Goal: Transaction & Acquisition: Purchase product/service

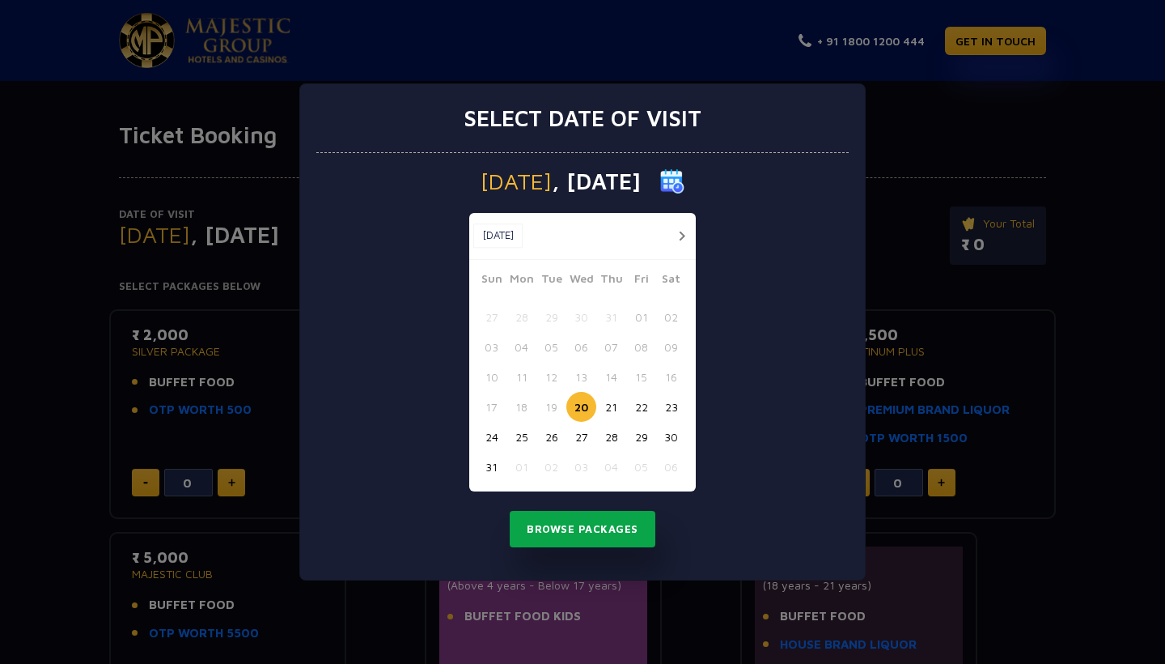
click at [580, 532] on button "Browse Packages" at bounding box center [583, 529] width 146 height 37
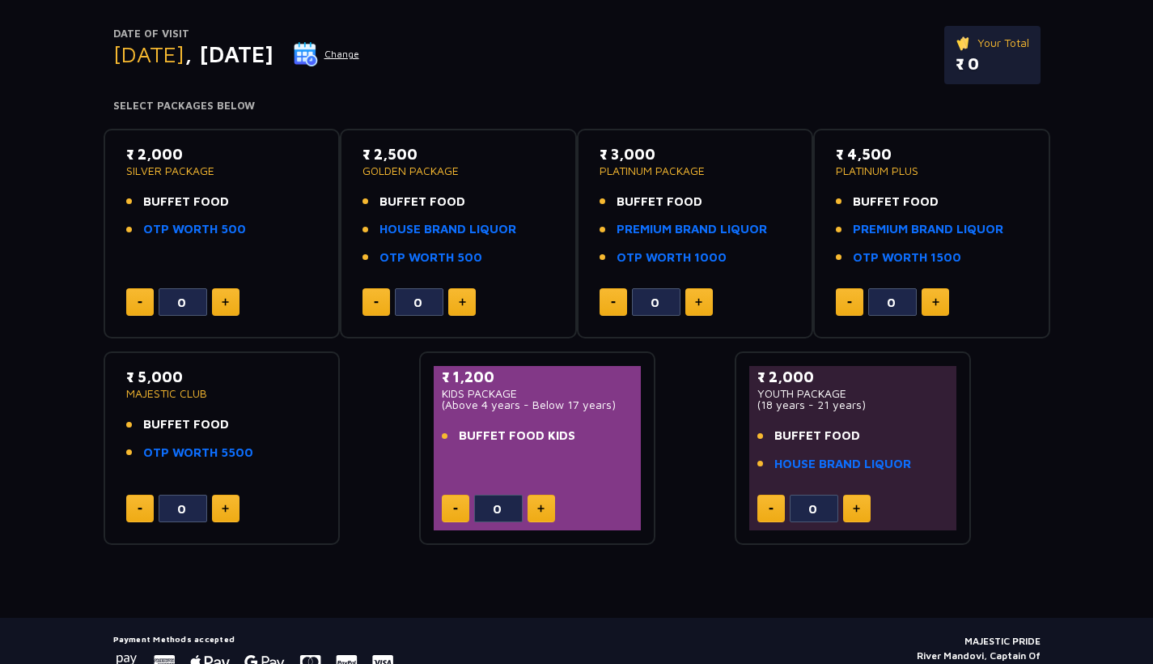
scroll to position [184, 0]
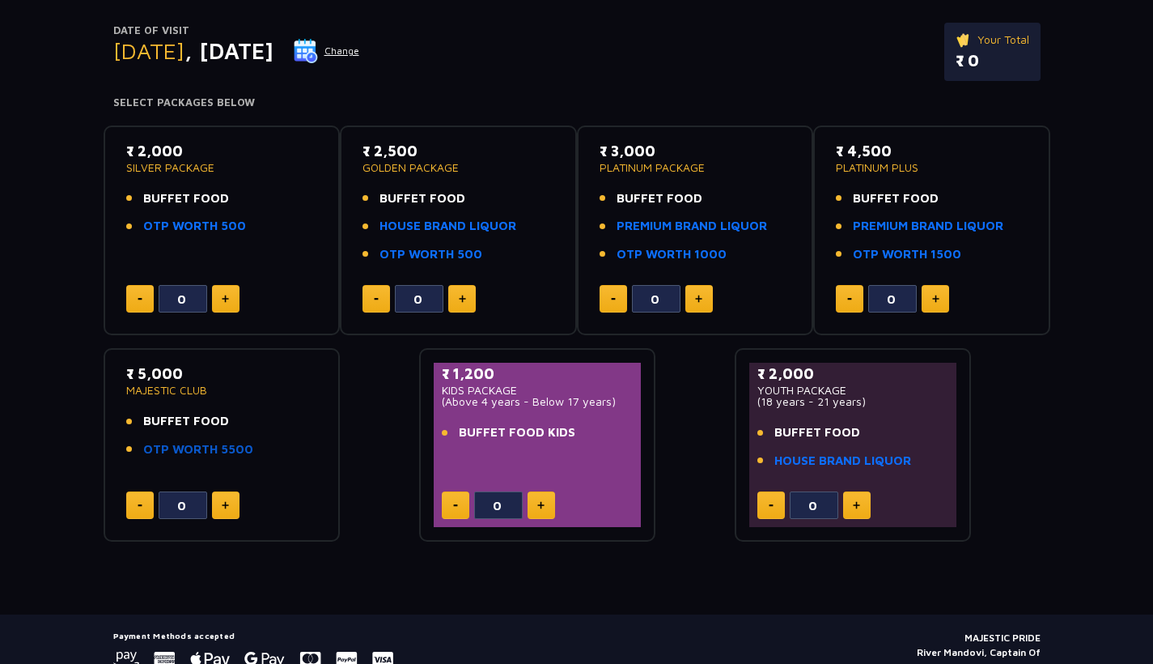
click at [160, 442] on link "OTP WORTH 5500" at bounding box center [198, 449] width 110 height 19
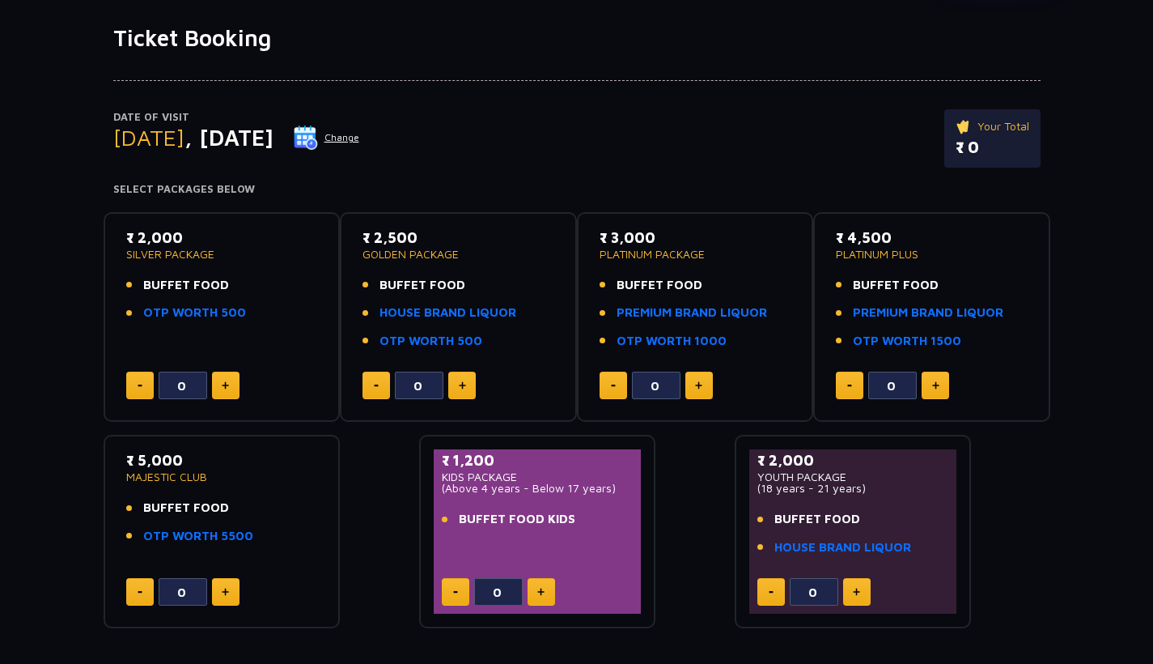
scroll to position [93, 0]
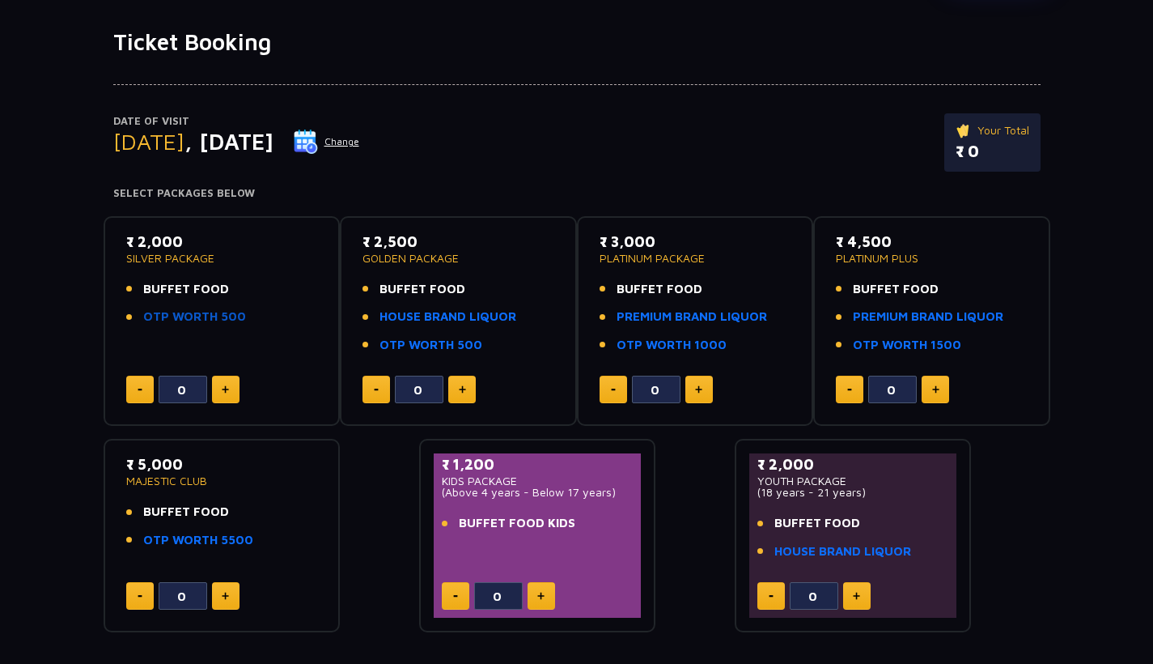
click at [146, 313] on link "OTP WORTH 500" at bounding box center [194, 317] width 103 height 19
drag, startPoint x: 476, startPoint y: 253, endPoint x: 366, endPoint y: 231, distance: 112.2
click at [366, 231] on div "₹ 2,500 GOLDEN PACKAGE" at bounding box center [459, 247] width 192 height 33
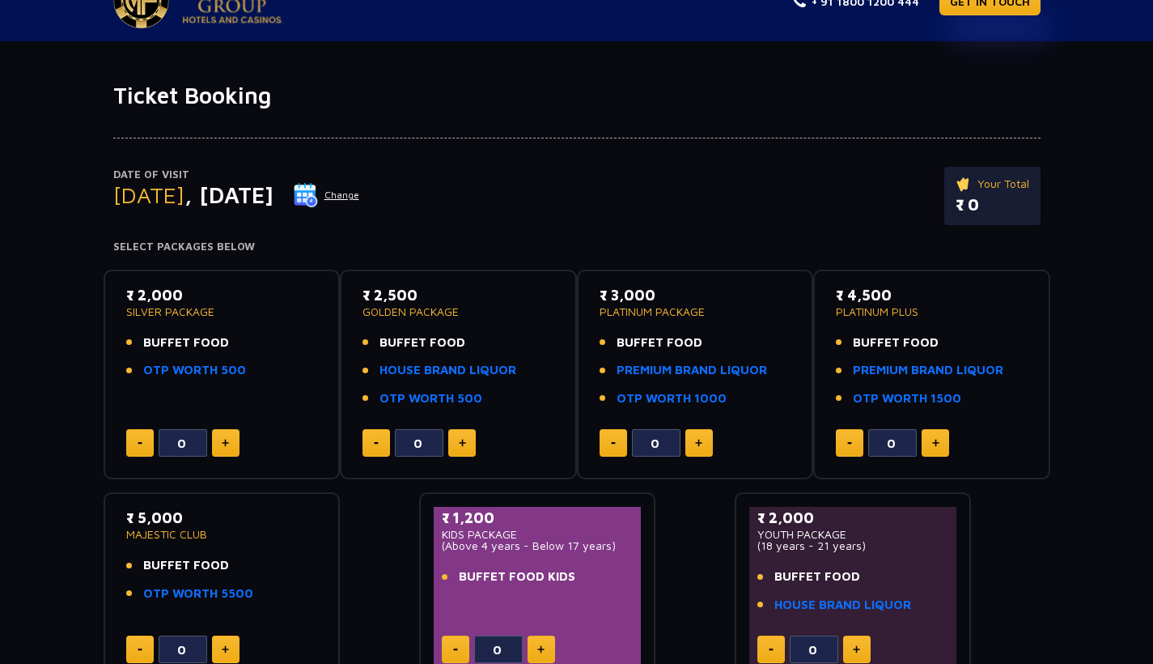
scroll to position [3, 0]
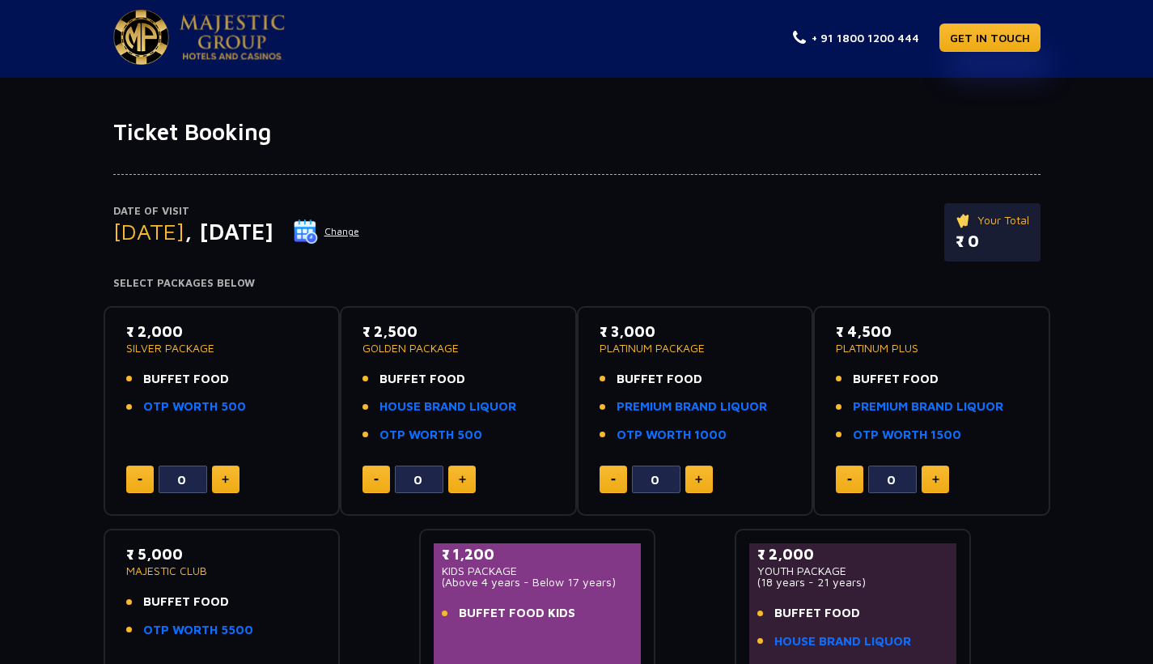
drag, startPoint x: 384, startPoint y: 229, endPoint x: 68, endPoint y: 135, distance: 329.3
click at [68, 135] on div "Ticket Booking Date of Visit [DATE] Change Your Total ₹ 0 Select Packages Below…" at bounding box center [576, 456] width 1153 height 677
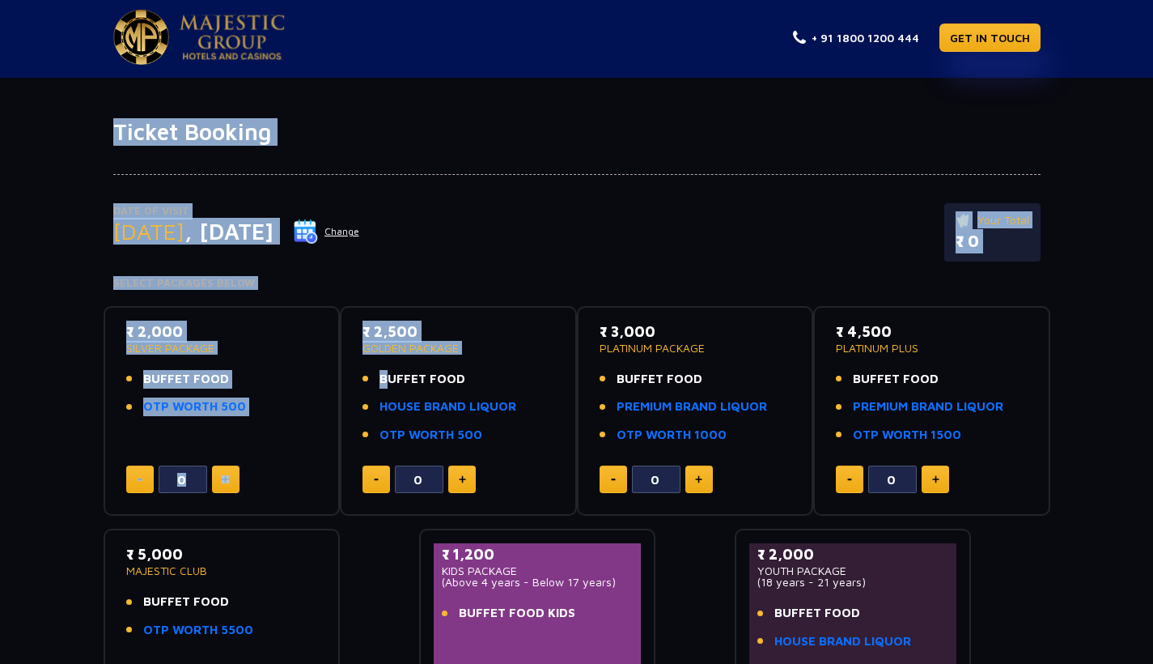
drag, startPoint x: 114, startPoint y: 129, endPoint x: 509, endPoint y: 357, distance: 456.2
click at [509, 357] on div "Ticket Booking Date of Visit [DATE] Change Your Total ₹ 0 Select Packages Below…" at bounding box center [576, 456] width 1153 height 677
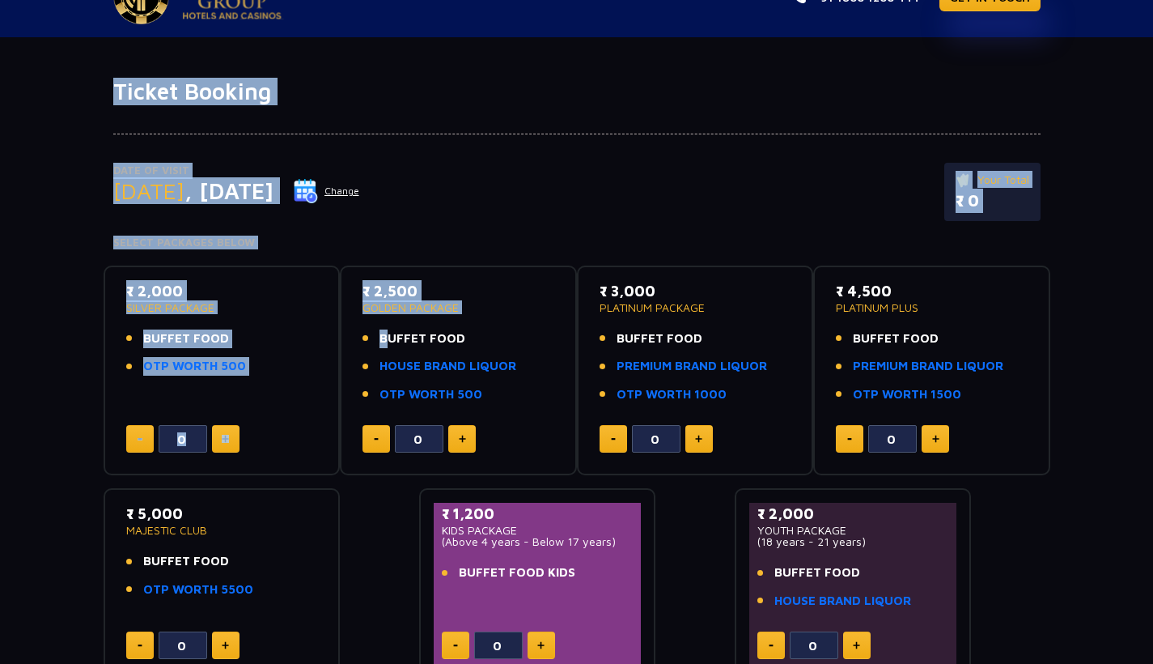
scroll to position [45, 0]
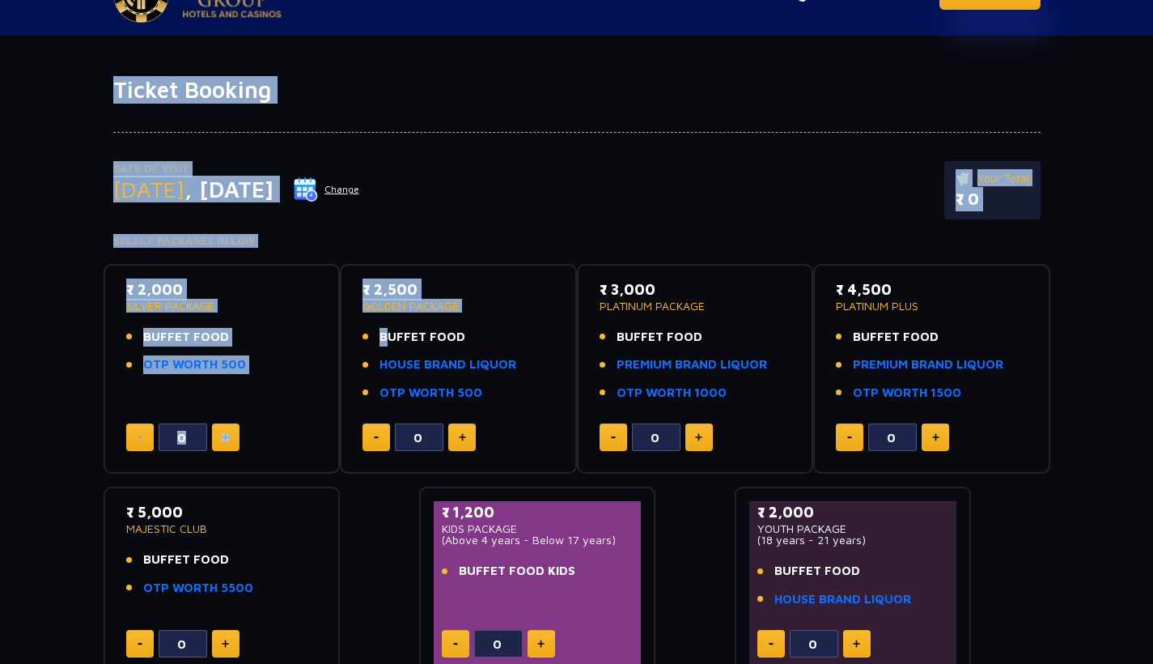
drag, startPoint x: 1029, startPoint y: 176, endPoint x: 928, endPoint y: 176, distance: 101.2
click at [928, 176] on div "Date of Visit [DATE] Change Your Total ₹ 0" at bounding box center [577, 198] width 928 height 74
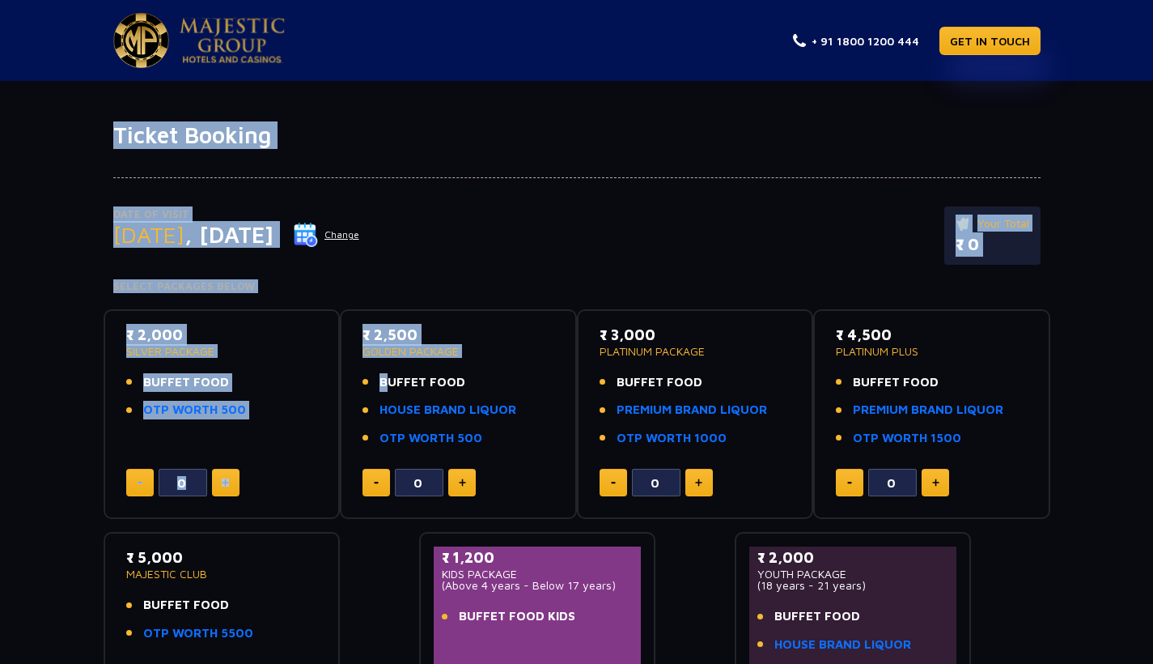
scroll to position [0, 0]
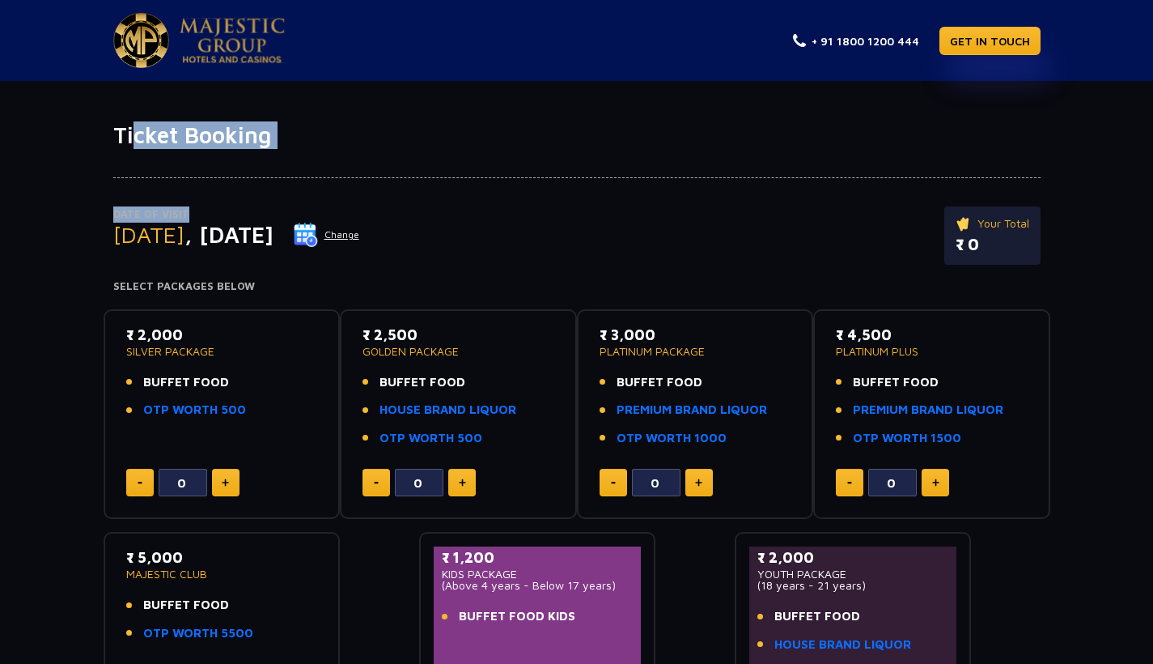
drag, startPoint x: 132, startPoint y: 129, endPoint x: 337, endPoint y: 210, distance: 220.2
click at [337, 210] on div "Ticket Booking Date of Visit [DATE] Change Your Total ₹ 0 Select Packages Below…" at bounding box center [576, 459] width 1153 height 677
drag, startPoint x: 116, startPoint y: 133, endPoint x: 522, endPoint y: 377, distance: 474.2
click at [544, 377] on div "Ticket Booking Date of Visit [DATE] Change Your Total ₹ 0 Select Packages Below…" at bounding box center [576, 459] width 1153 height 677
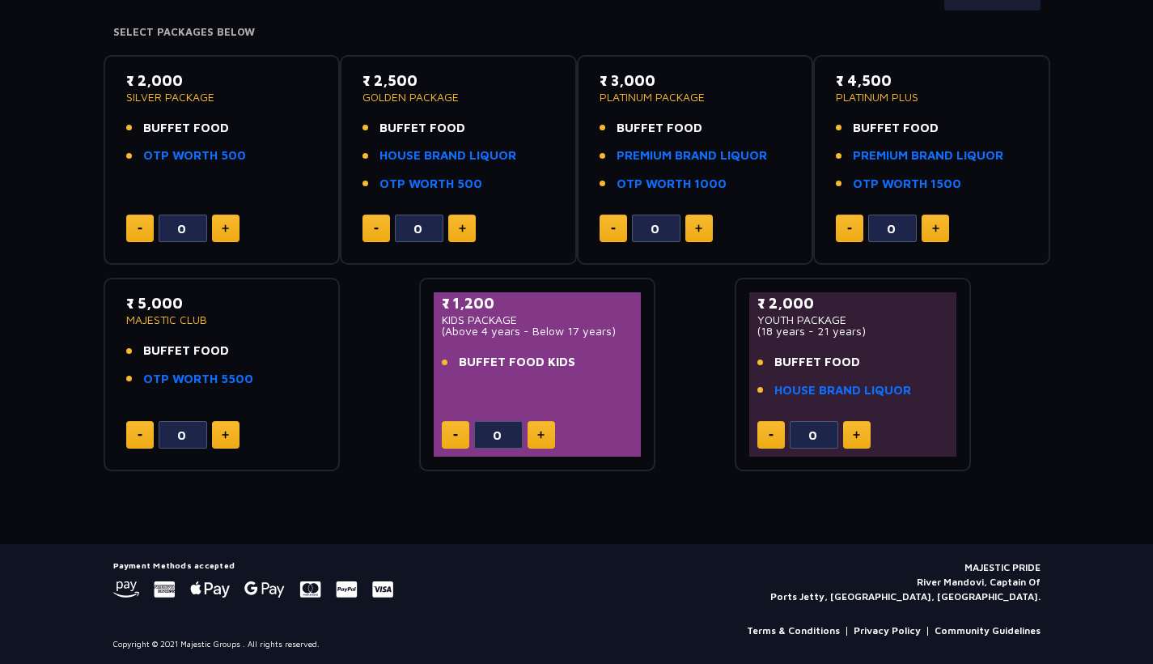
scroll to position [253, 0]
click at [820, 382] on link "HOUSE BRAND LIQUOR" at bounding box center [843, 391] width 137 height 19
click at [199, 376] on link "OTP WORTH 5500" at bounding box center [198, 380] width 110 height 19
click at [217, 431] on button at bounding box center [226, 436] width 28 height 28
type input "1"
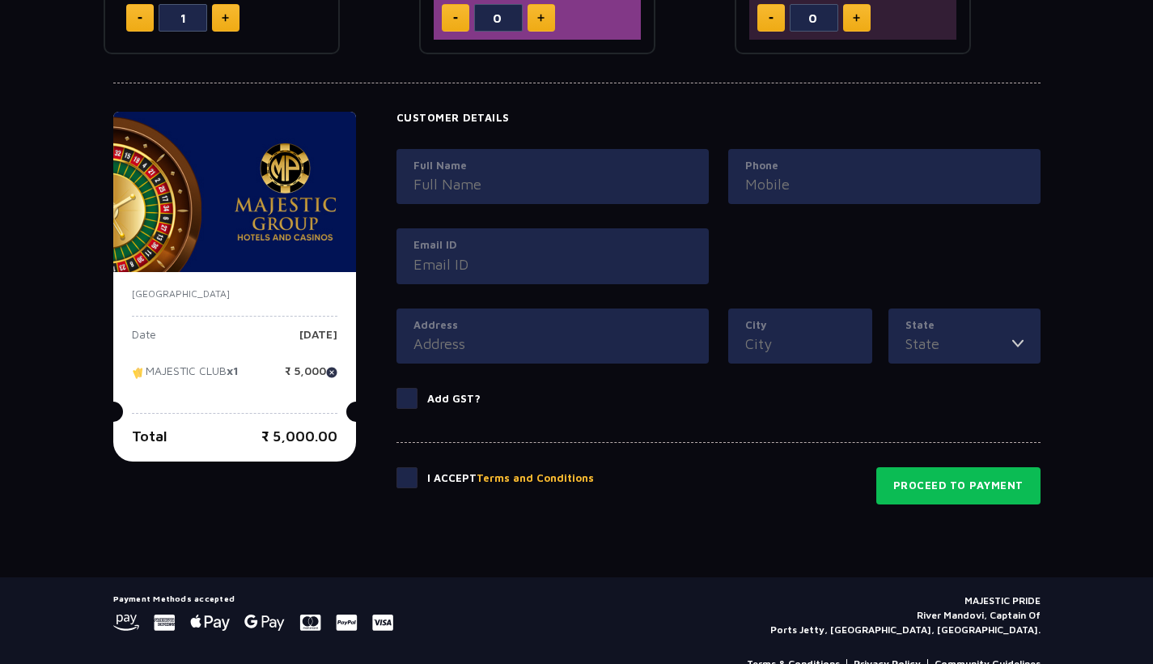
scroll to position [675, 0]
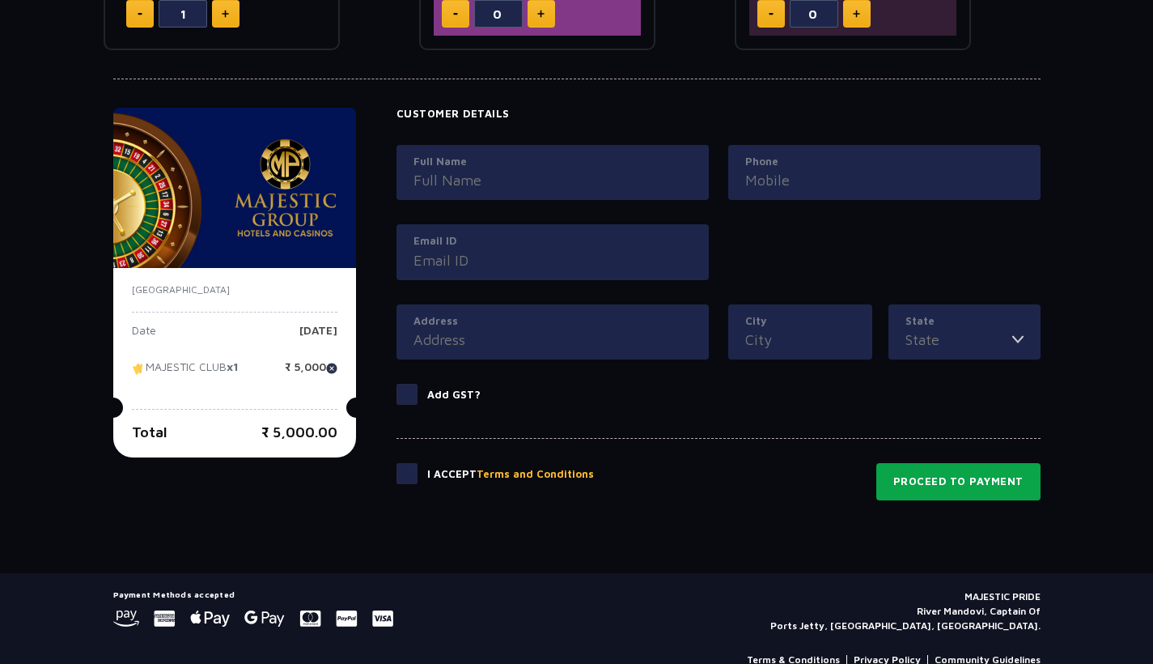
click at [974, 486] on button "Proceed to Payment" at bounding box center [959, 481] width 164 height 37
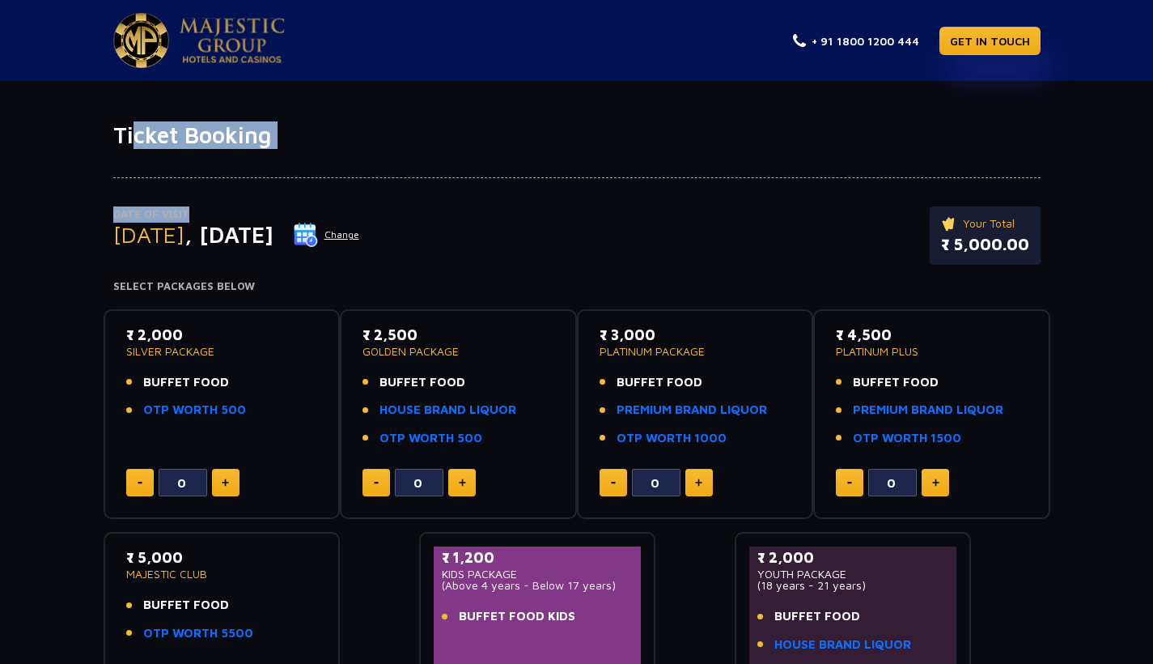
scroll to position [0, 0]
